Goal: Transaction & Acquisition: Purchase product/service

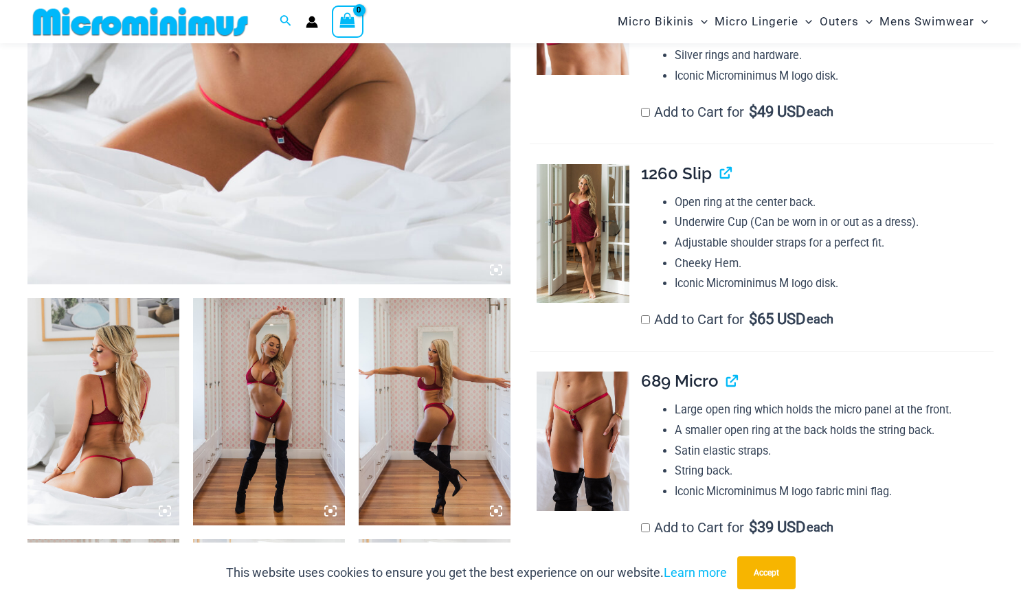
scroll to position [568, 0]
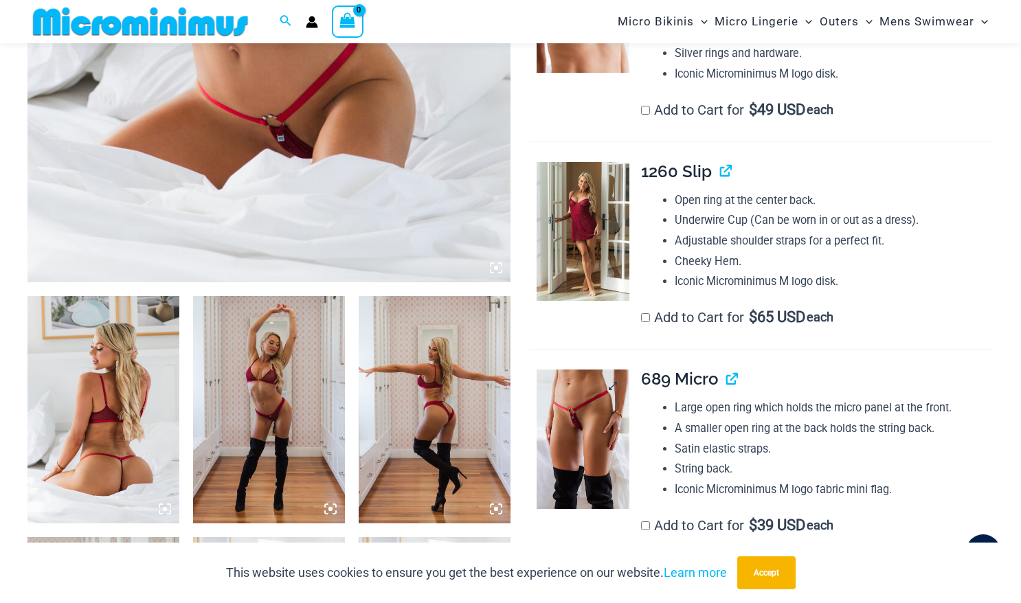
click at [577, 435] on img at bounding box center [583, 439] width 93 height 139
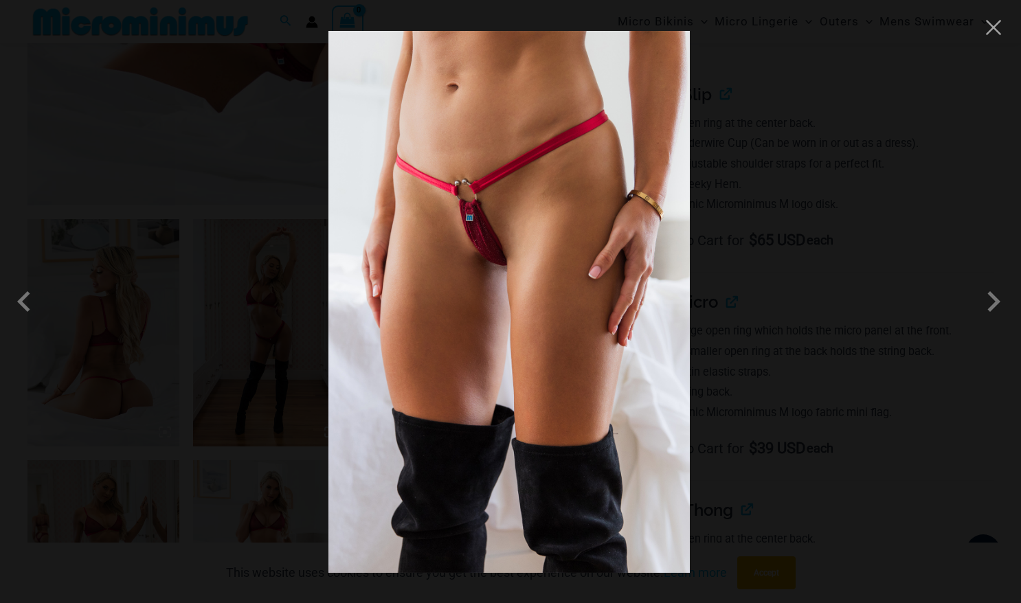
scroll to position [646, 0]
click at [990, 303] on span at bounding box center [993, 301] width 41 height 41
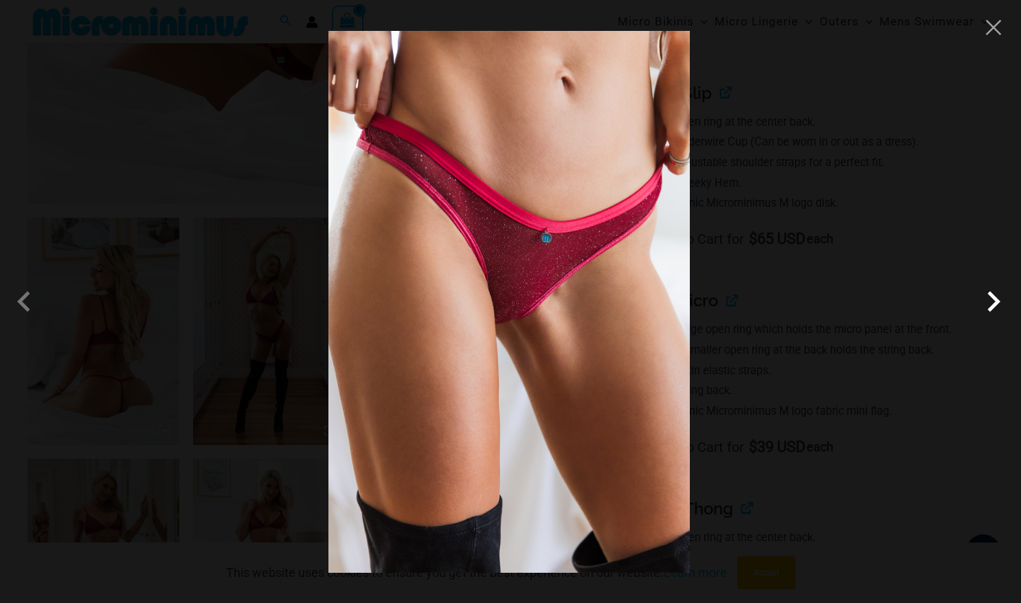
click at [993, 307] on span at bounding box center [993, 301] width 41 height 41
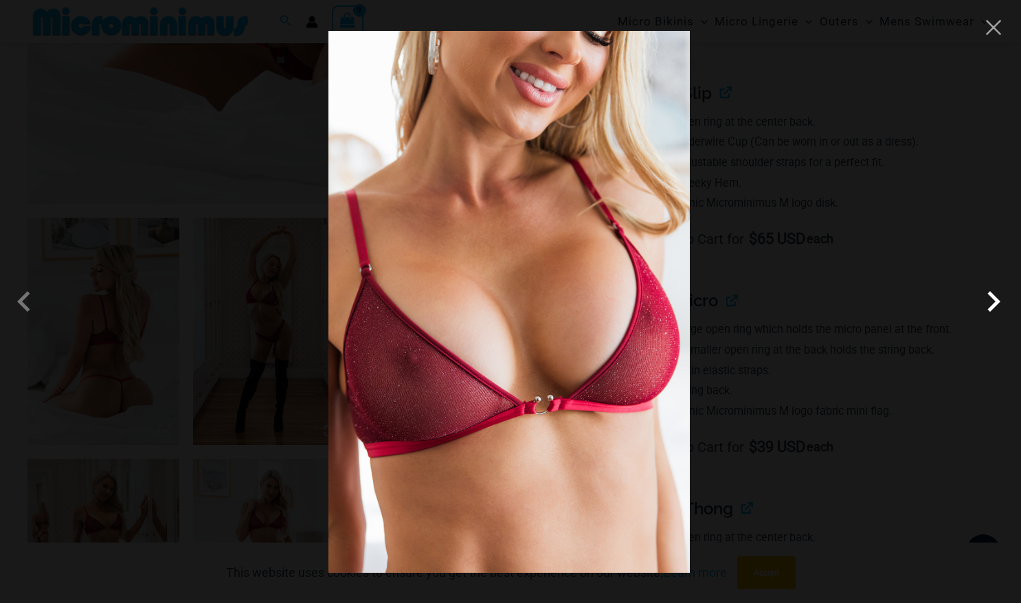
click at [993, 307] on span at bounding box center [993, 301] width 41 height 41
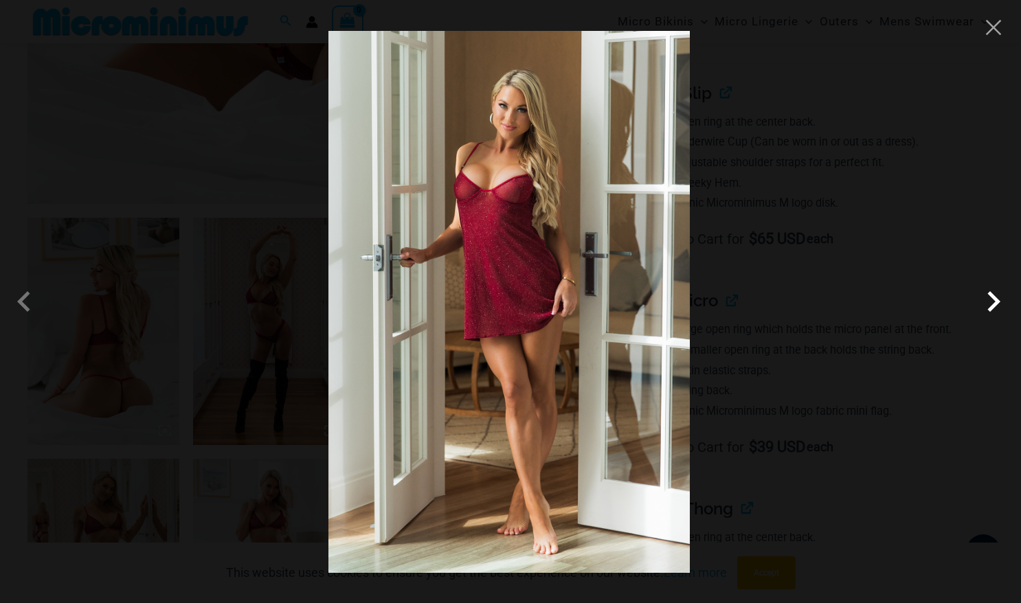
click at [993, 307] on span at bounding box center [993, 301] width 41 height 41
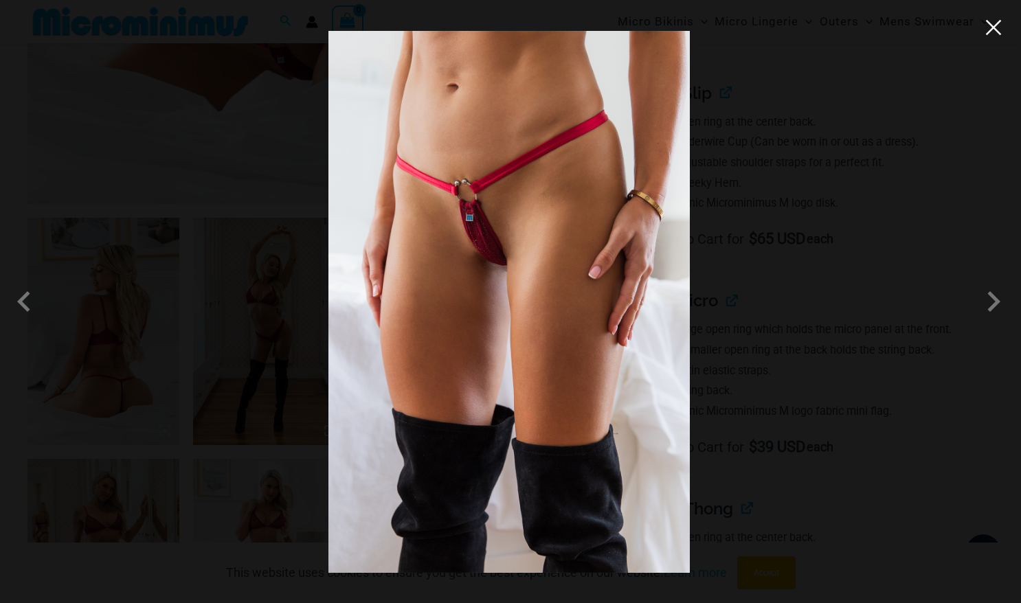
click at [989, 33] on button "Close" at bounding box center [994, 27] width 21 height 21
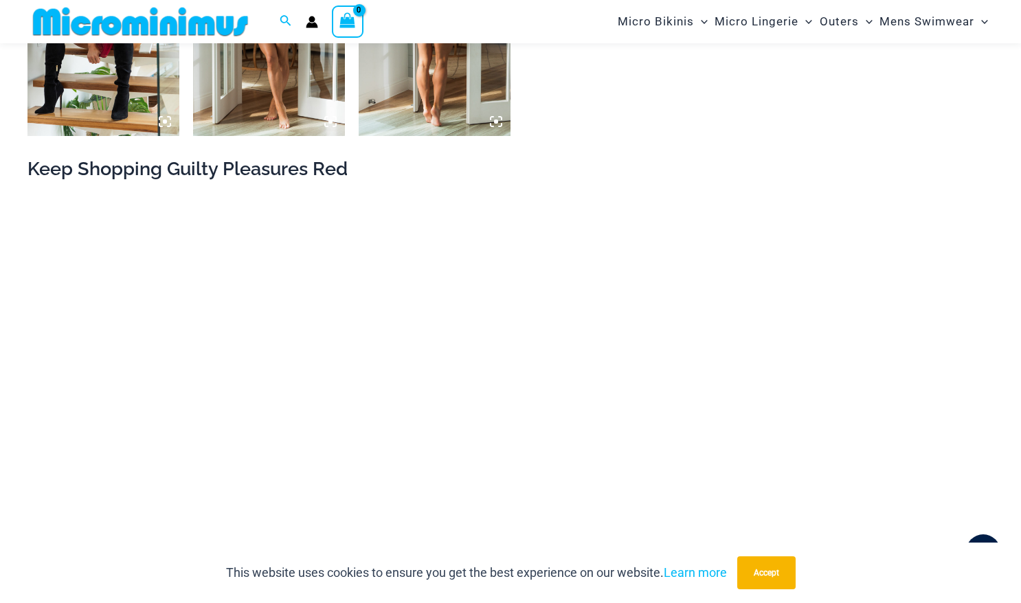
scroll to position [1856, 0]
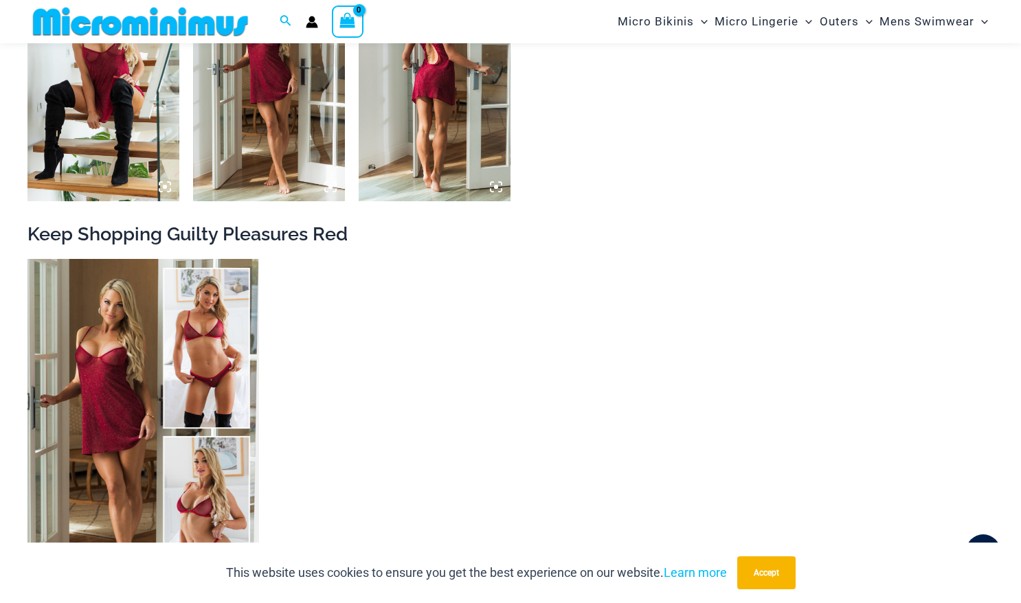
click at [179, 26] on img at bounding box center [140, 21] width 226 height 31
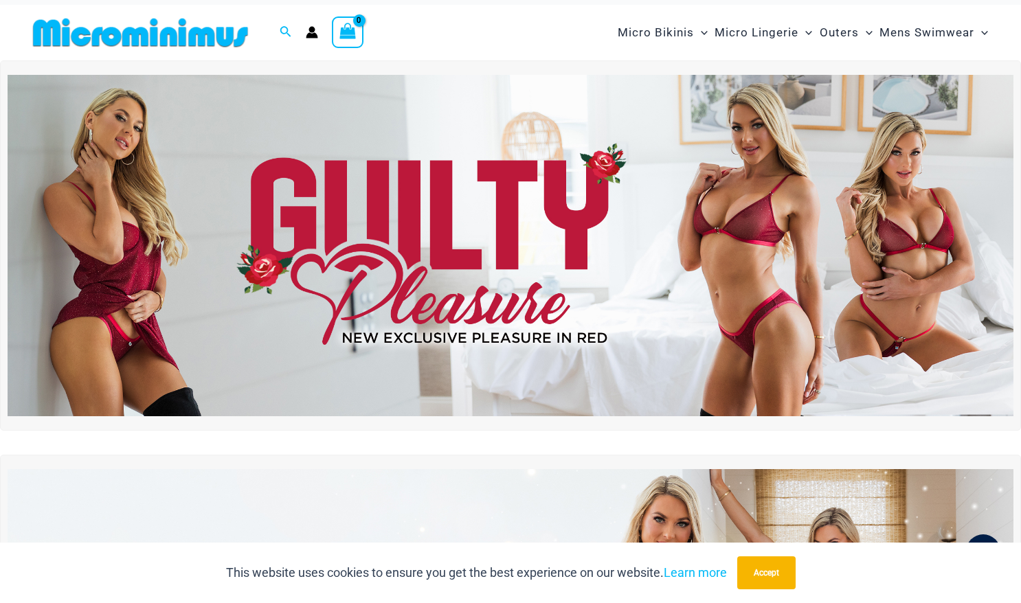
scroll to position [9, 0]
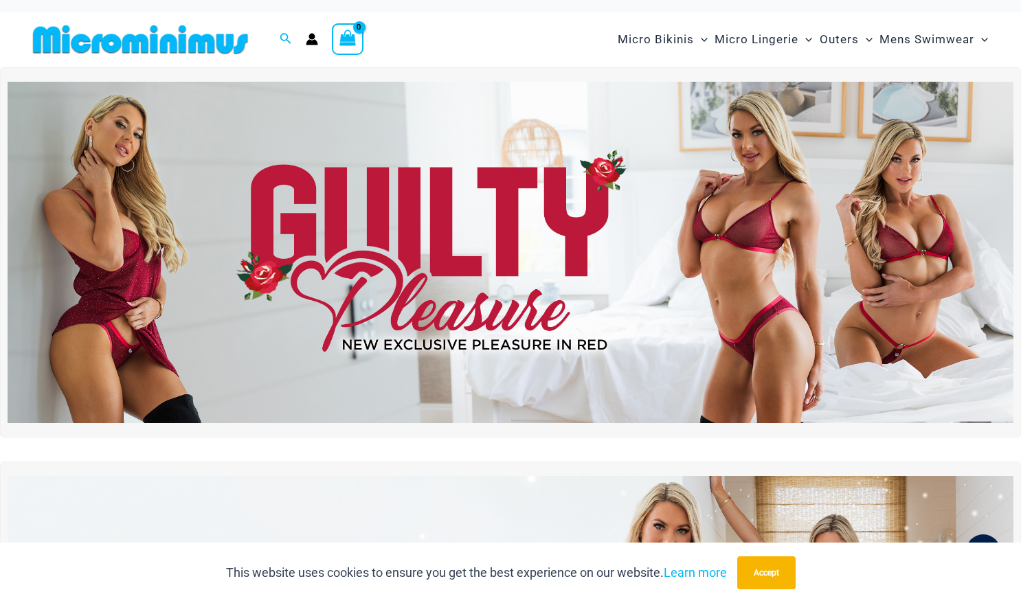
click at [158, 47] on img at bounding box center [140, 39] width 226 height 31
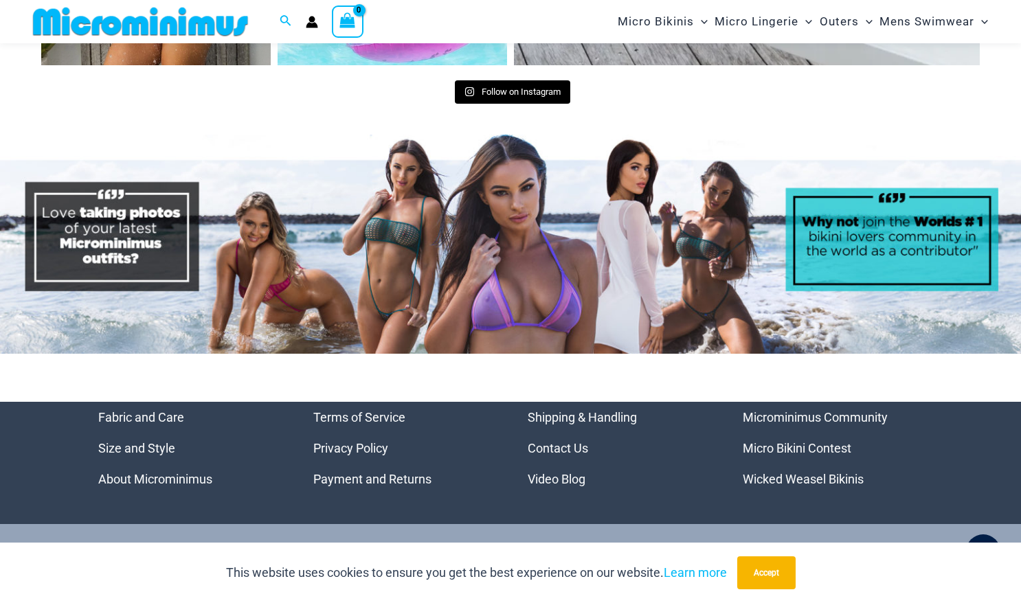
scroll to position [6463, 0]
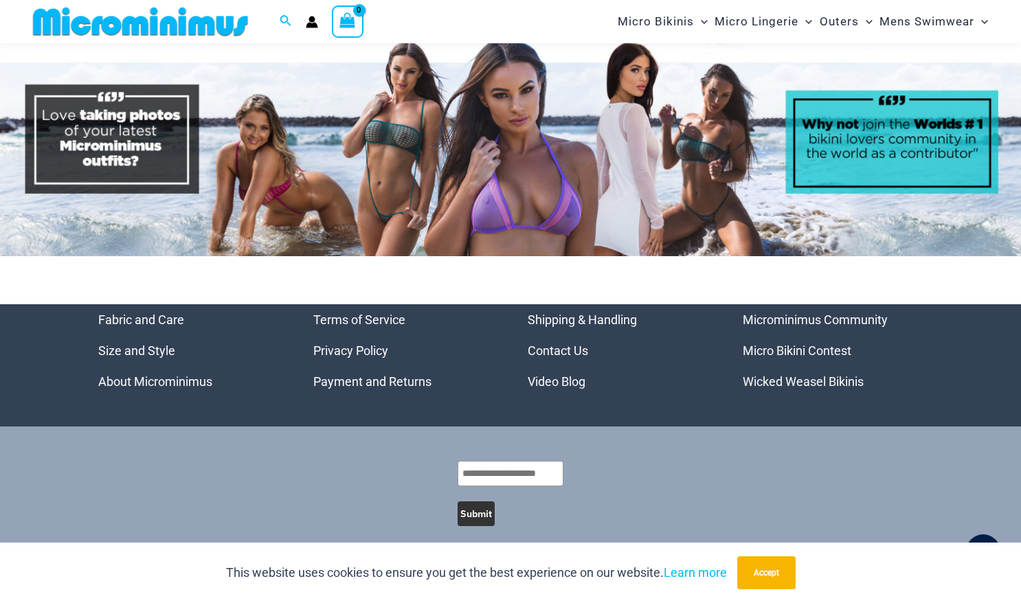
click at [764, 313] on link "Microminimus Community" at bounding box center [815, 320] width 145 height 14
